Goal: Find specific page/section: Find specific page/section

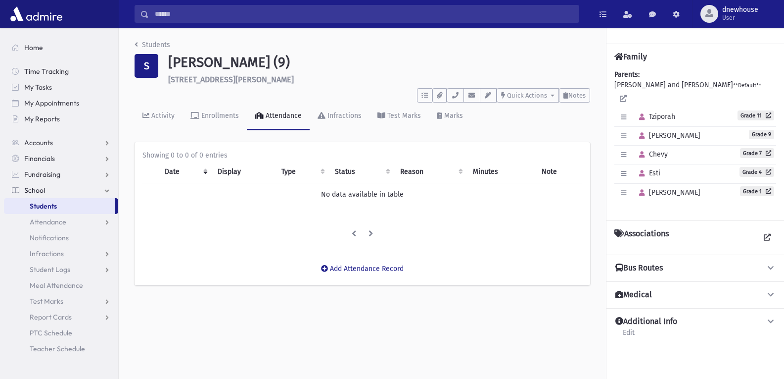
click at [43, 206] on span "Students" at bounding box center [43, 205] width 27 height 9
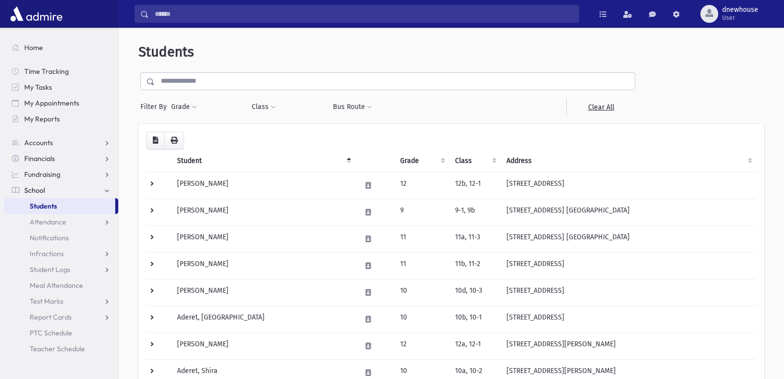
click at [30, 189] on span "School" at bounding box center [34, 190] width 21 height 9
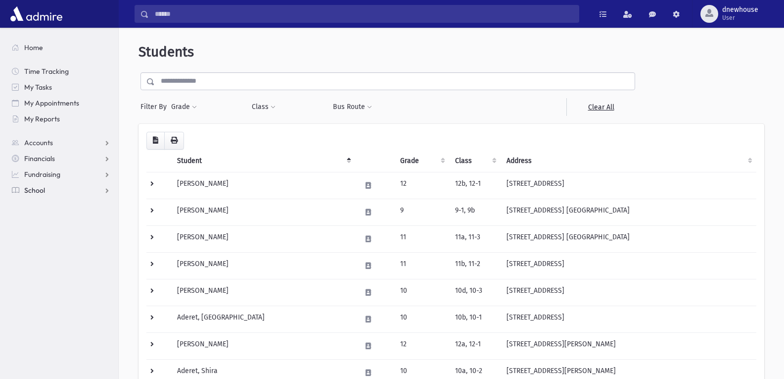
click at [29, 192] on span "School" at bounding box center [34, 190] width 21 height 9
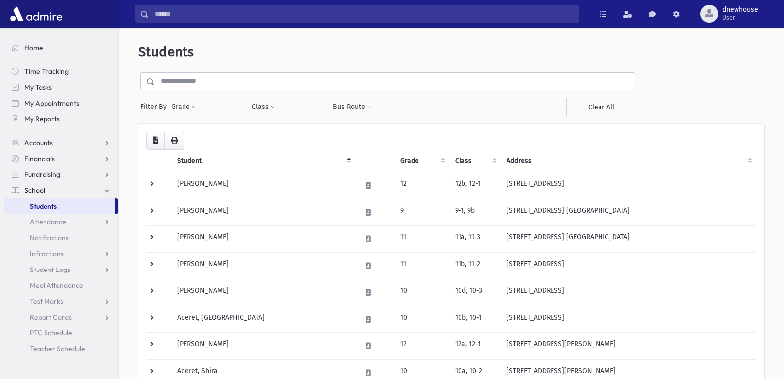
click at [42, 203] on span "Students" at bounding box center [43, 205] width 27 height 9
